Goal: Information Seeking & Learning: Understand process/instructions

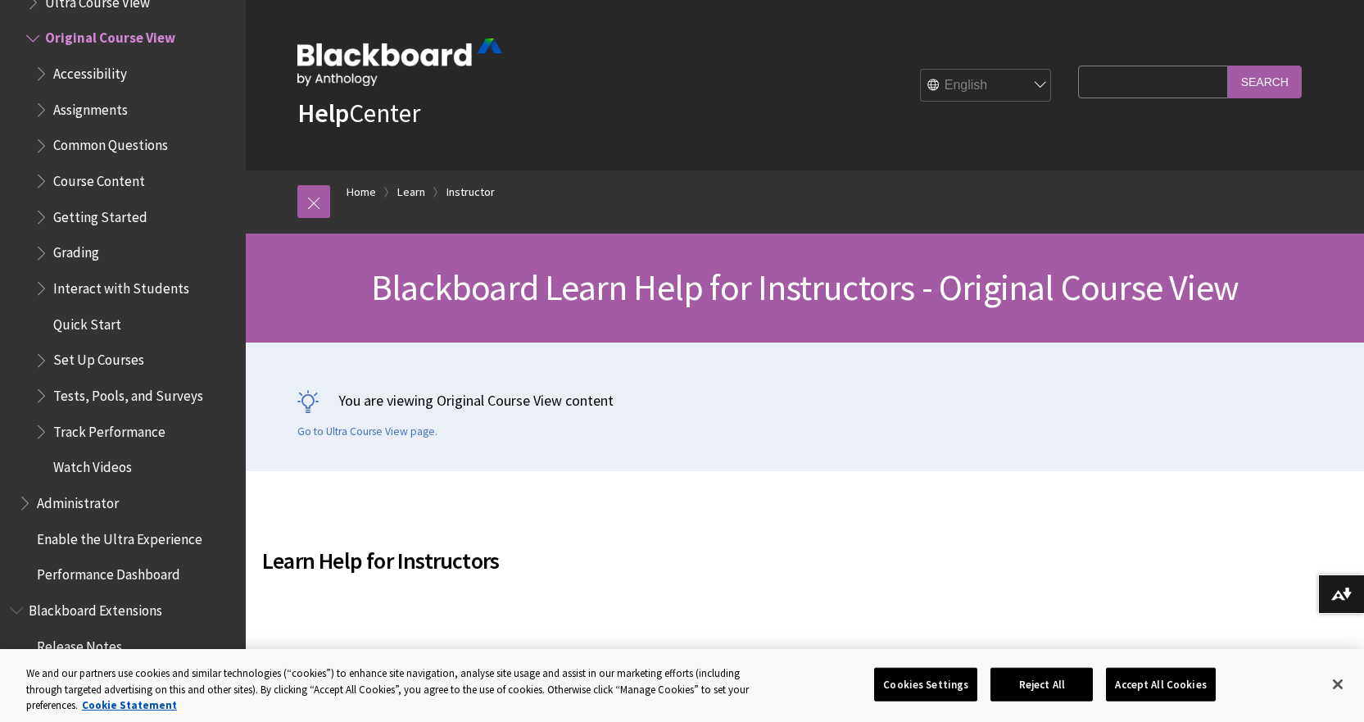
click at [1134, 90] on input "Search Query" at bounding box center [1152, 82] width 149 height 32
type input "export course user list"
click at [1228, 66] on input "Search" at bounding box center [1265, 82] width 74 height 32
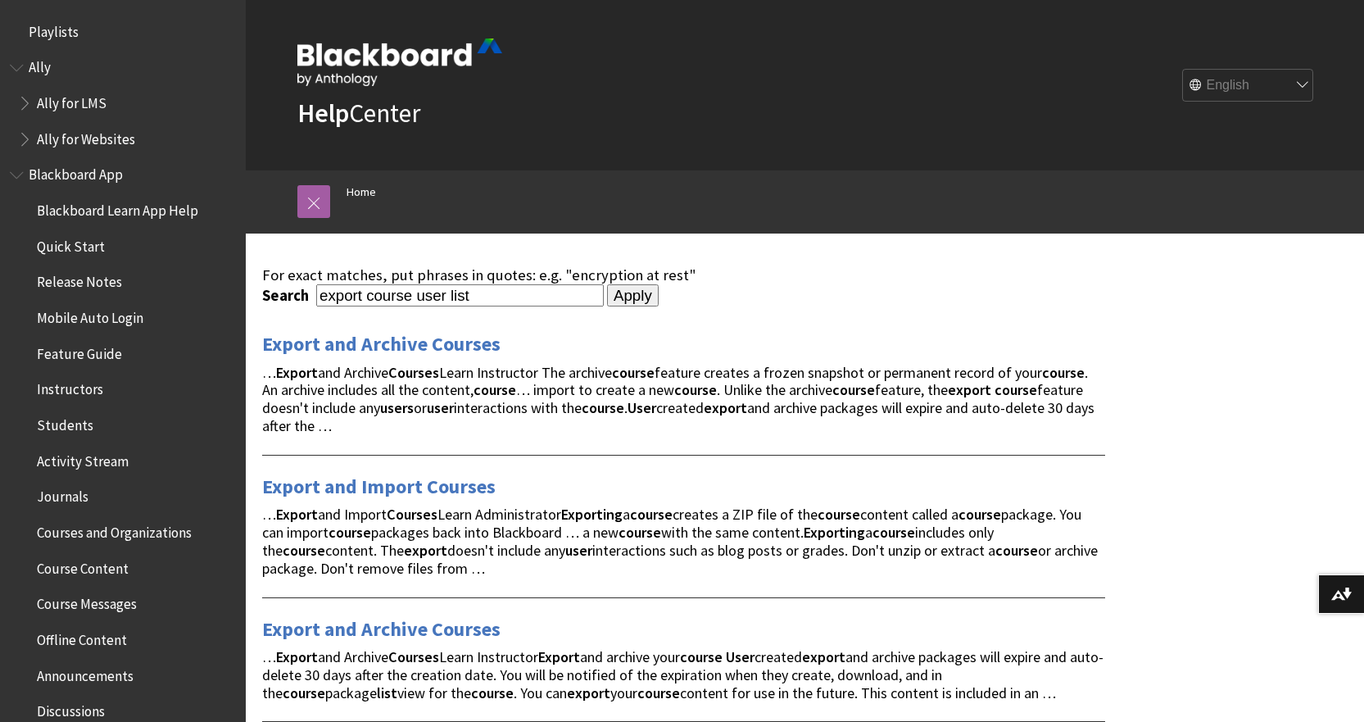
scroll to position [82, 0]
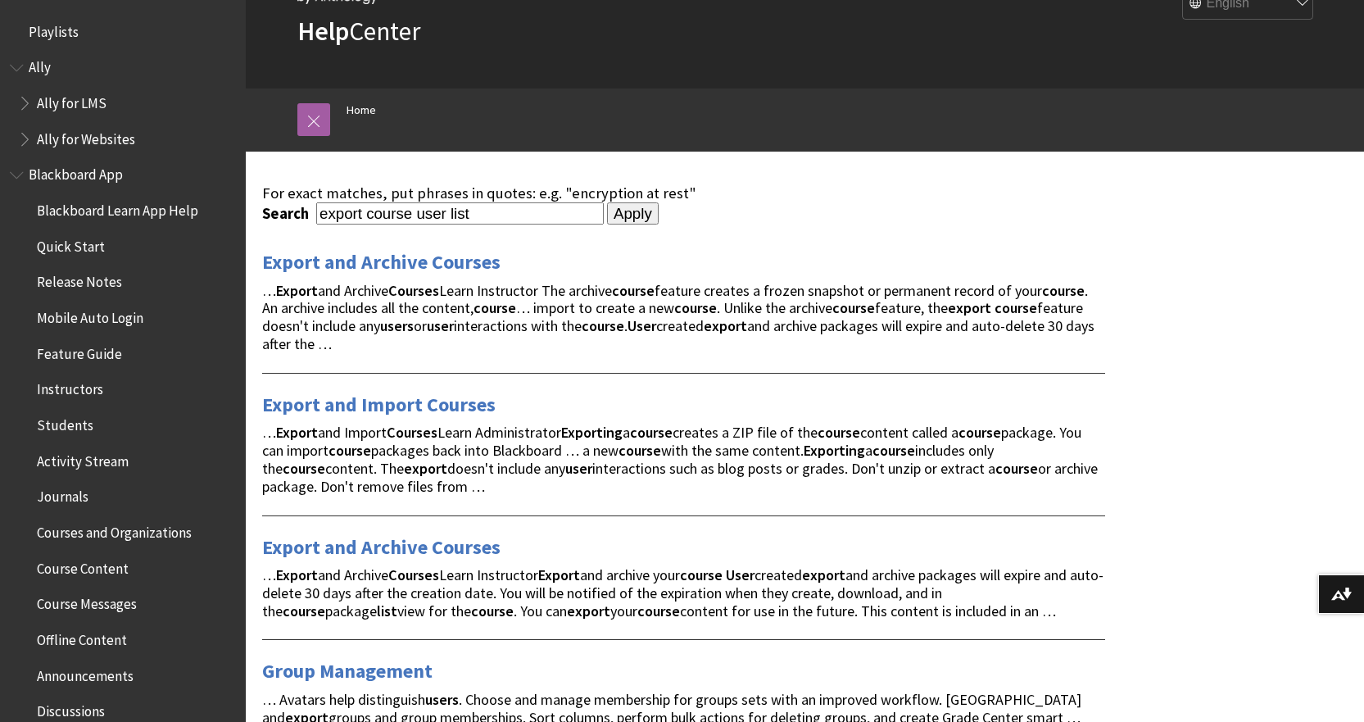
click at [534, 476] on span "… Export and Import Courses Learn Administrator Exporting a course creates a ZI…" at bounding box center [680, 459] width 836 height 72
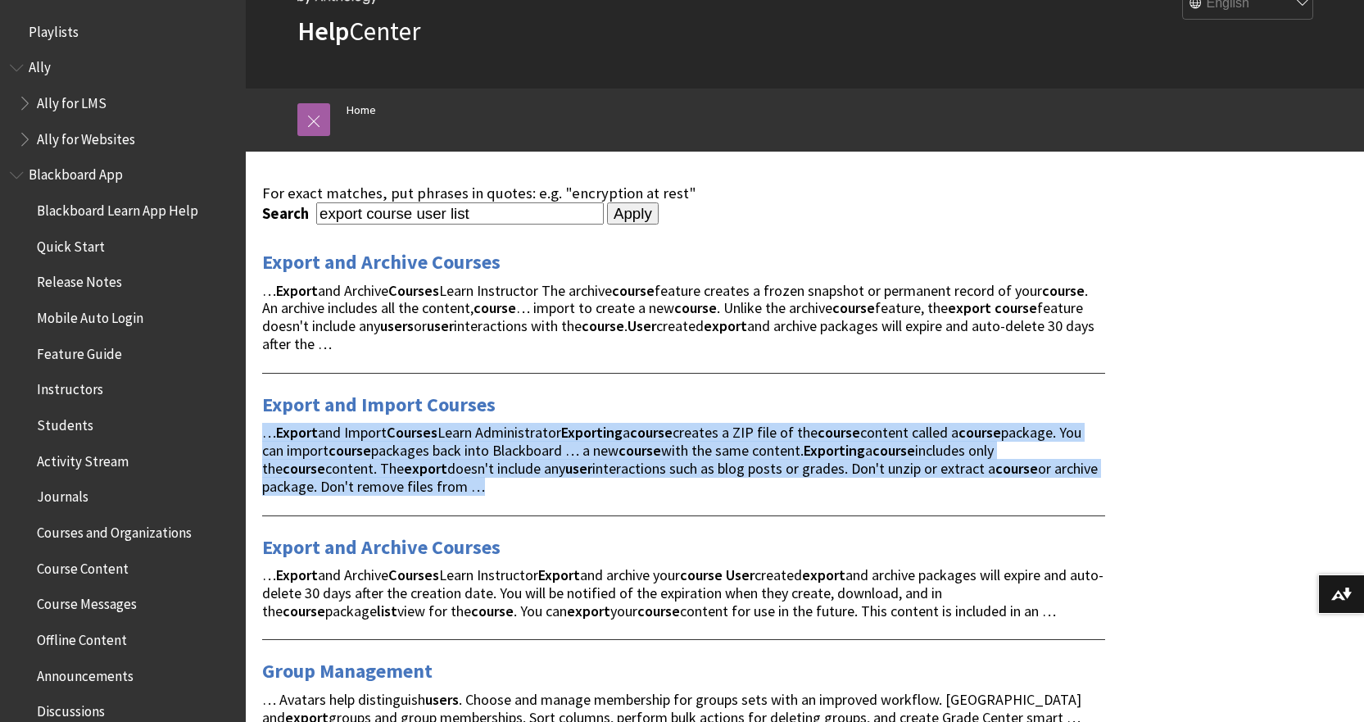
click at [534, 475] on span "… Export and Import Courses Learn Administrator Exporting a course creates a ZI…" at bounding box center [680, 459] width 836 height 72
click at [778, 460] on span "… Export and Import Courses Learn Administrator Exporting a course creates a ZI…" at bounding box center [680, 459] width 836 height 72
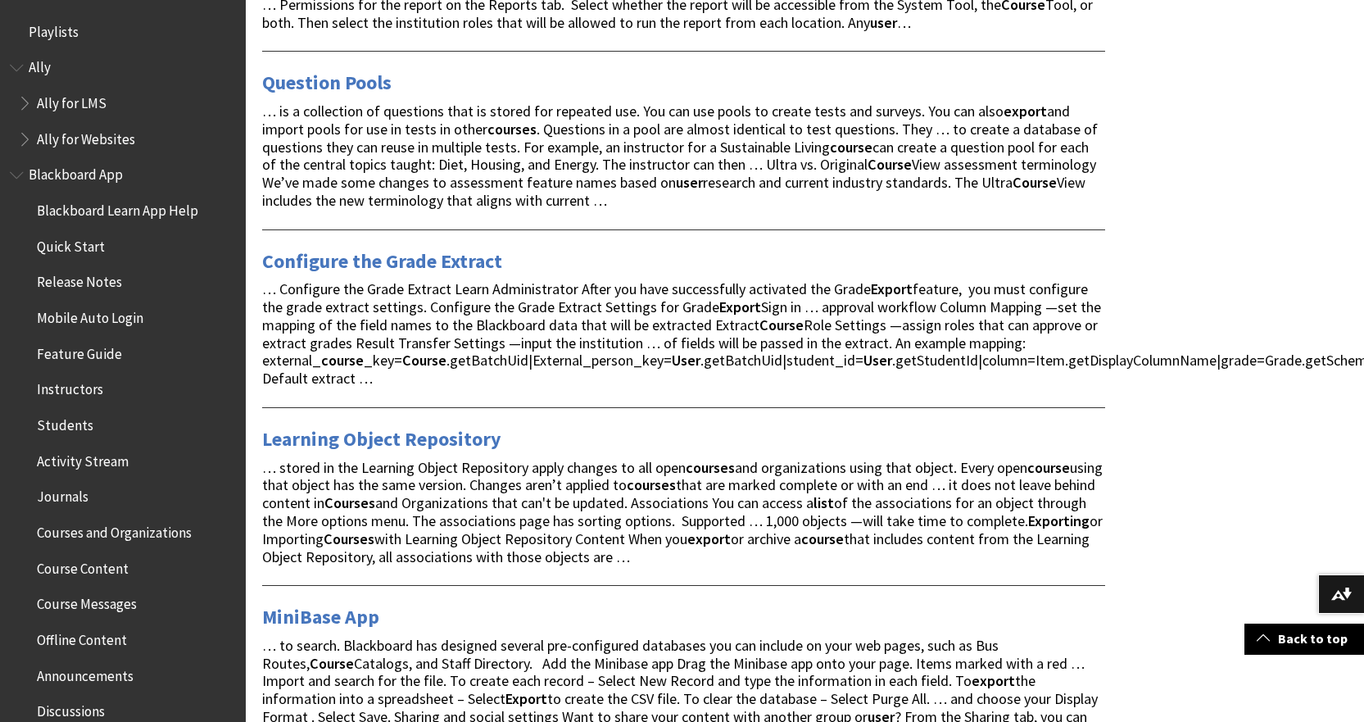
scroll to position [1393, 0]
